Goal: Use online tool/utility: Utilize a website feature to perform a specific function

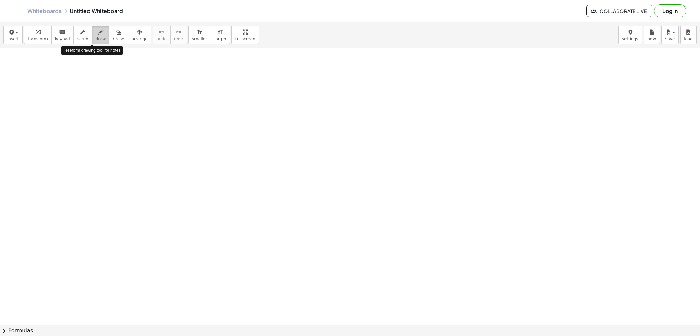
click at [96, 33] on div "button" at bounding box center [101, 32] width 10 height 8
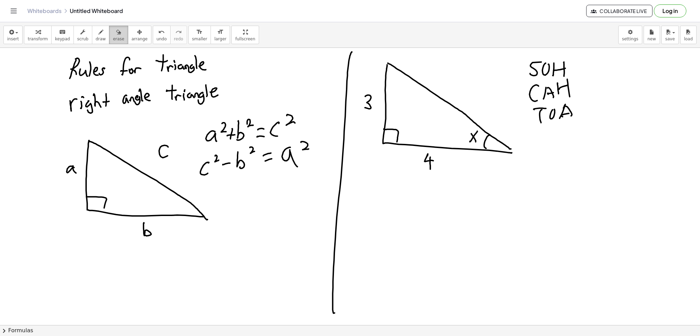
click at [113, 39] on span "erase" at bounding box center [118, 39] width 11 height 5
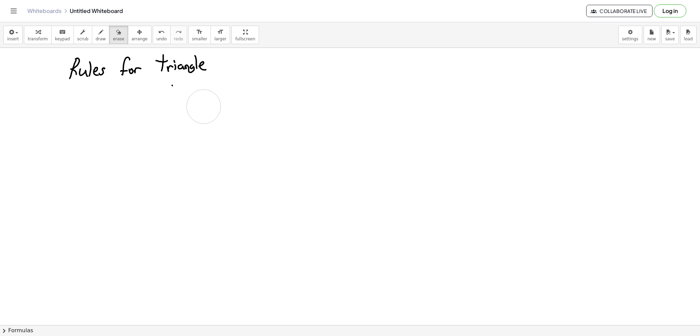
drag, startPoint x: 567, startPoint y: 68, endPoint x: 93, endPoint y: 49, distance: 474.1
click at [96, 41] on span "draw" at bounding box center [101, 39] width 10 height 5
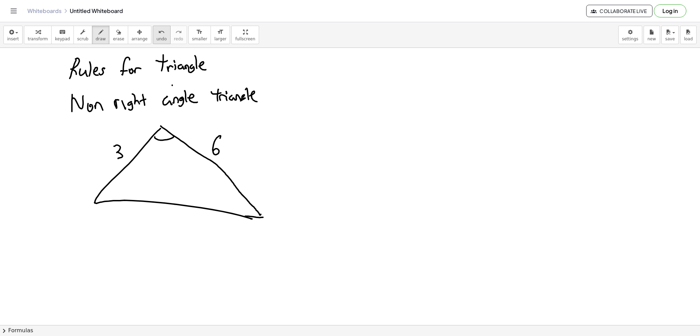
click at [158, 34] on icon "undo" at bounding box center [161, 32] width 6 height 8
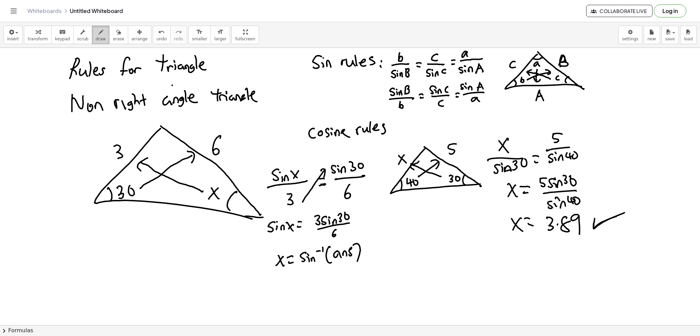
click at [98, 31] on icon "button" at bounding box center [100, 32] width 5 height 8
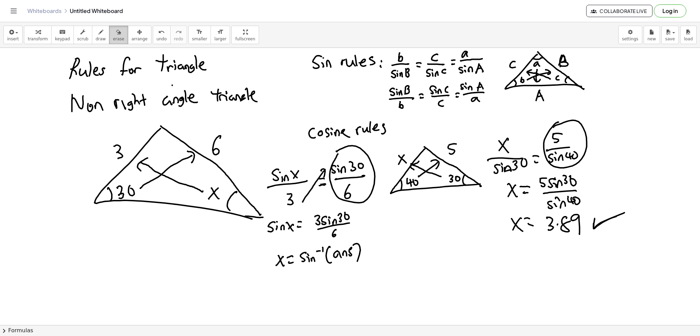
click at [116, 35] on icon "button" at bounding box center [118, 32] width 5 height 8
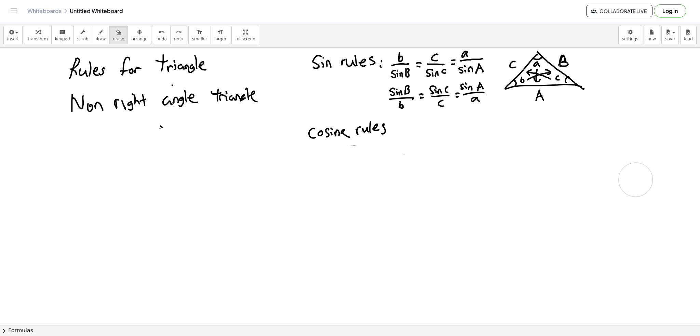
drag, startPoint x: 201, startPoint y: 156, endPoint x: 687, endPoint y: 143, distance: 485.4
click at [92, 35] on button "draw" at bounding box center [101, 35] width 18 height 18
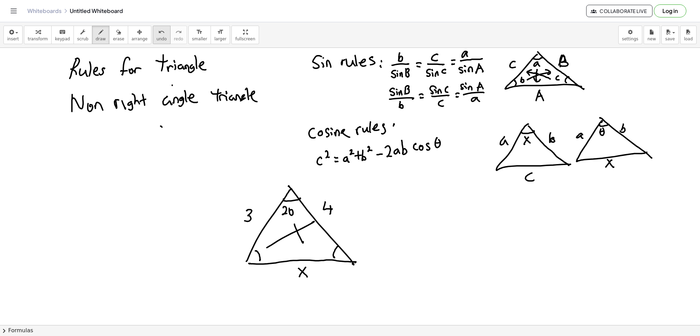
click at [158, 31] on icon "undo" at bounding box center [161, 32] width 6 height 8
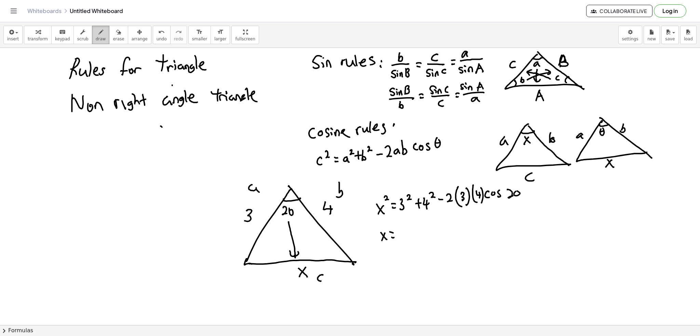
click at [98, 35] on icon "button" at bounding box center [100, 32] width 5 height 8
click at [113, 37] on span "erase" at bounding box center [118, 39] width 11 height 5
drag, startPoint x: 425, startPoint y: 277, endPoint x: 384, endPoint y: 269, distance: 41.2
click at [97, 33] on button "draw" at bounding box center [101, 35] width 18 height 18
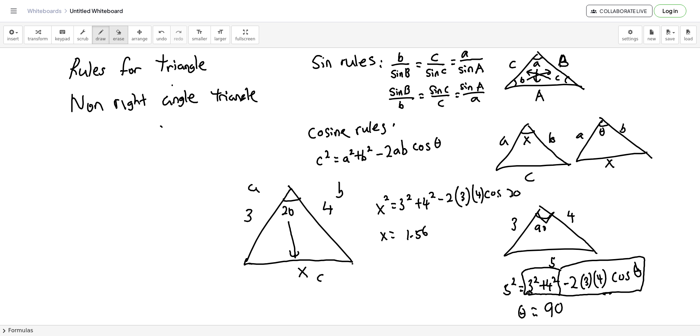
click at [113, 37] on span "erase" at bounding box center [118, 39] width 11 height 5
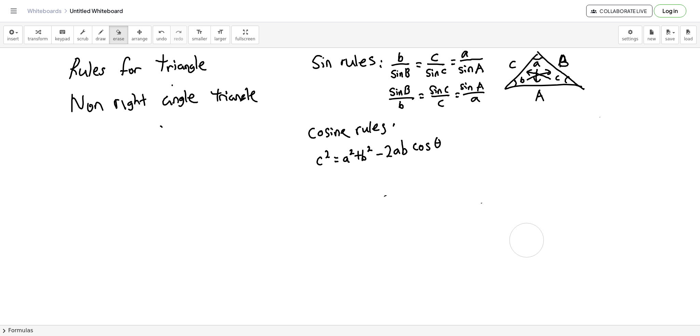
drag, startPoint x: 264, startPoint y: 189, endPoint x: 685, endPoint y: 124, distance: 425.7
click at [98, 29] on icon "button" at bounding box center [100, 32] width 5 height 8
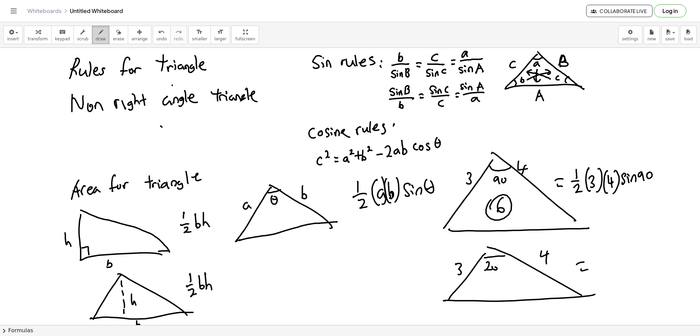
click at [96, 32] on div "button" at bounding box center [101, 32] width 10 height 8
click at [113, 34] on div "button" at bounding box center [118, 32] width 11 height 8
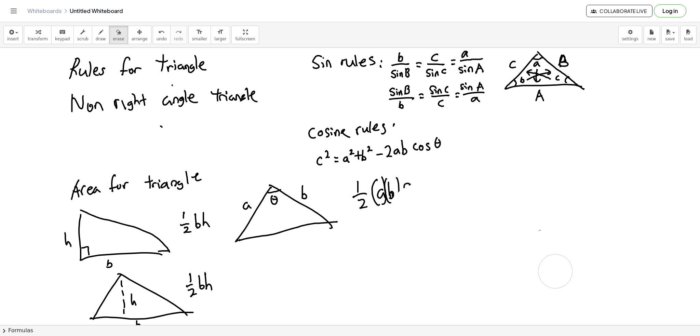
drag, startPoint x: 503, startPoint y: 165, endPoint x: 201, endPoint y: 75, distance: 315.2
click at [96, 37] on span "draw" at bounding box center [101, 39] width 10 height 5
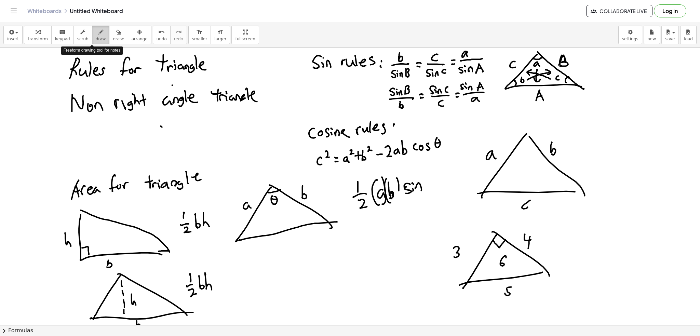
click at [98, 29] on icon "button" at bounding box center [100, 32] width 5 height 8
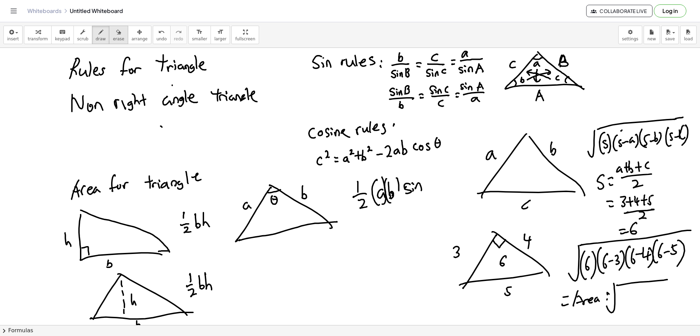
click at [116, 36] on icon "button" at bounding box center [118, 32] width 5 height 8
drag, startPoint x: 666, startPoint y: 277, endPoint x: 654, endPoint y: 223, distance: 56.0
click at [98, 31] on icon "button" at bounding box center [100, 32] width 5 height 8
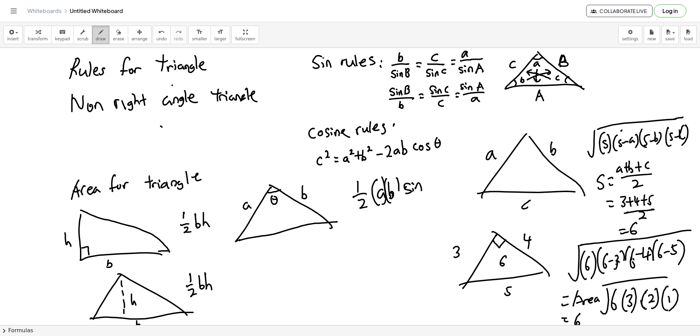
click at [96, 34] on div "button" at bounding box center [101, 32] width 10 height 8
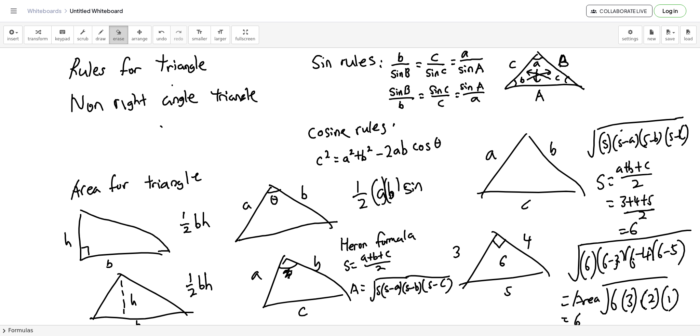
click at [109, 31] on button "erase" at bounding box center [118, 35] width 19 height 18
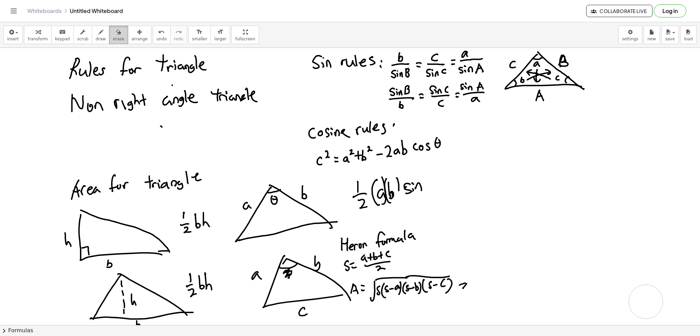
drag, startPoint x: 520, startPoint y: 131, endPoint x: 113, endPoint y: 36, distance: 417.6
click at [99, 35] on button "draw" at bounding box center [101, 35] width 18 height 18
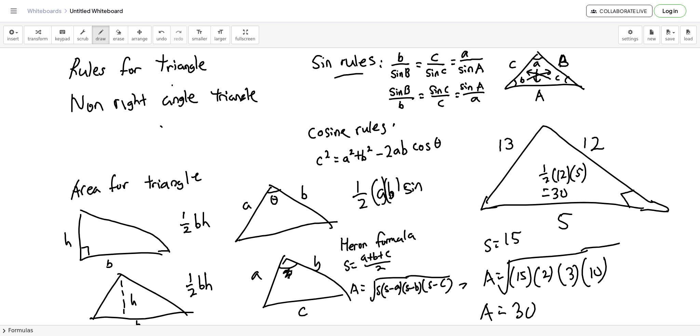
drag, startPoint x: 335, startPoint y: 78, endPoint x: 363, endPoint y: 74, distance: 28.0
drag, startPoint x: 323, startPoint y: 143, endPoint x: 371, endPoint y: 140, distance: 48.0
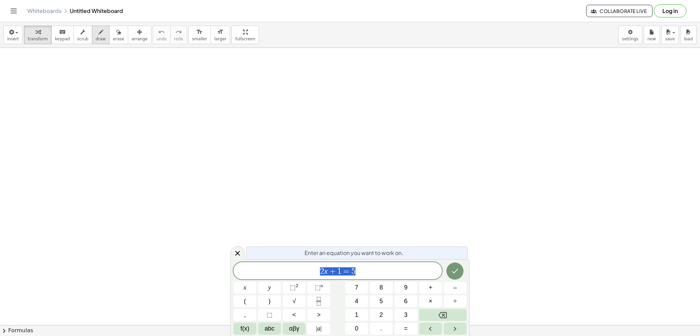
click at [98, 35] on icon "button" at bounding box center [100, 32] width 5 height 8
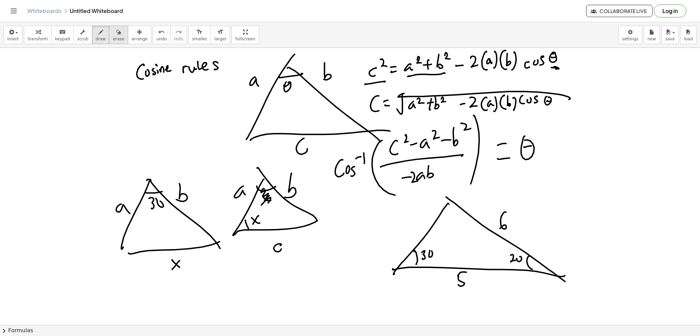
click at [113, 28] on div "button" at bounding box center [118, 32] width 11 height 8
click at [92, 29] on button "draw" at bounding box center [101, 35] width 18 height 18
click at [113, 34] on div "button" at bounding box center [118, 32] width 11 height 8
drag, startPoint x: 468, startPoint y: 281, endPoint x: 463, endPoint y: 282, distance: 5.0
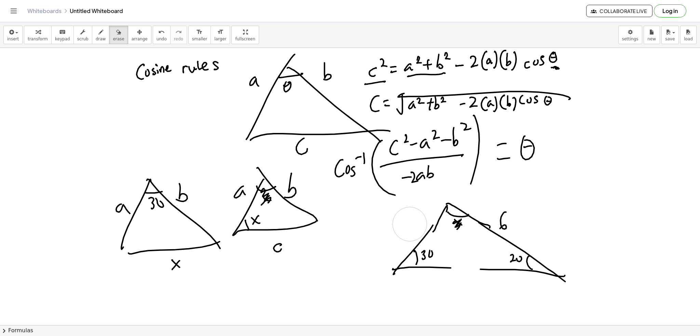
click at [96, 37] on span "draw" at bounding box center [101, 39] width 10 height 5
click at [113, 37] on span "erase" at bounding box center [118, 39] width 11 height 5
click at [97, 34] on button "draw" at bounding box center [101, 35] width 18 height 18
click at [113, 37] on span "erase" at bounding box center [118, 39] width 11 height 5
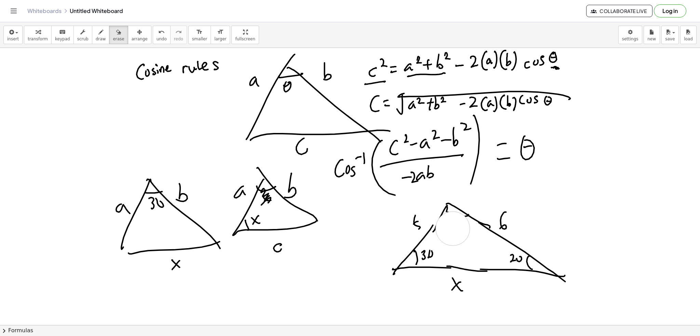
click at [96, 38] on span "draw" at bounding box center [101, 39] width 10 height 5
